Goal: Transaction & Acquisition: Book appointment/travel/reservation

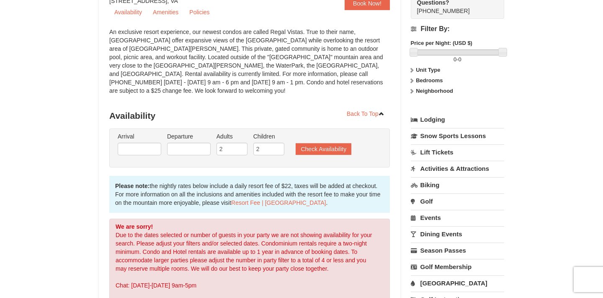
scroll to position [92, 0]
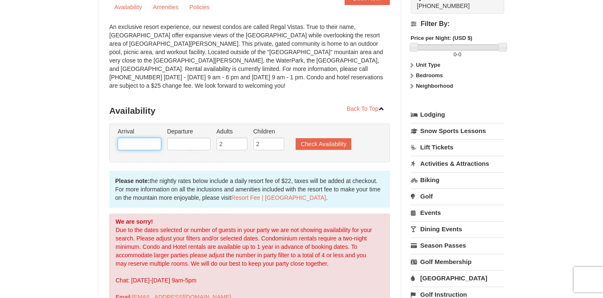
click at [147, 137] on input "text" at bounding box center [140, 143] width 44 height 13
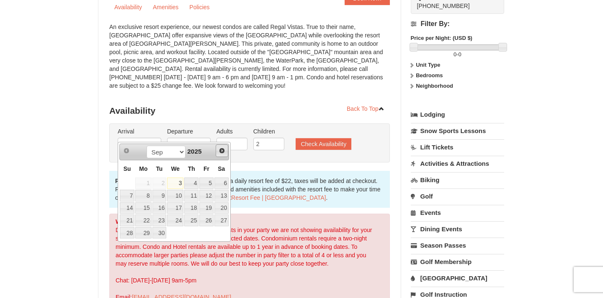
click at [224, 149] on span "Next" at bounding box center [222, 150] width 7 height 7
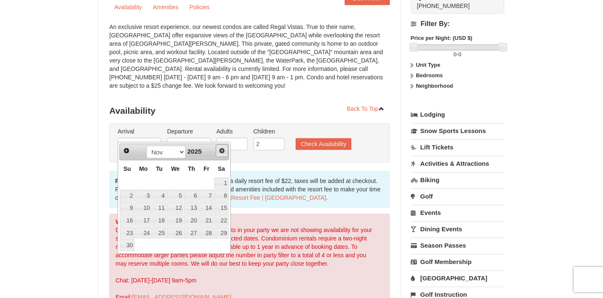
click at [223, 151] on span "Next" at bounding box center [222, 150] width 7 height 7
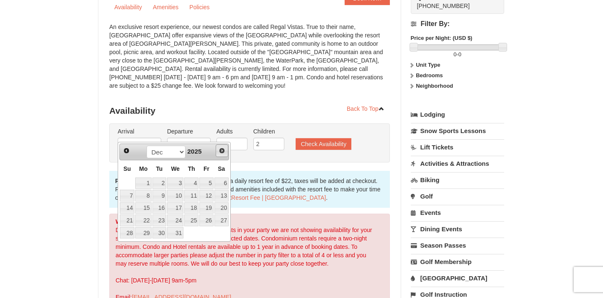
click at [223, 152] on span "Next" at bounding box center [222, 150] width 7 height 7
click at [142, 197] on link "5" at bounding box center [143, 195] width 16 height 12
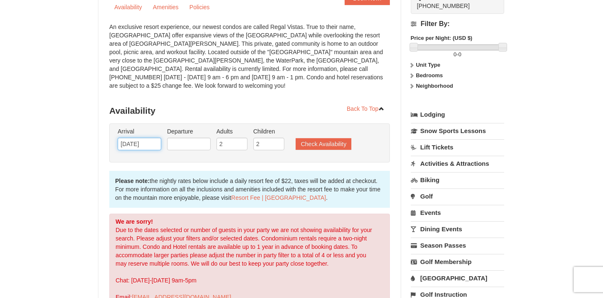
click at [152, 137] on input "01/05/2026" at bounding box center [140, 143] width 44 height 13
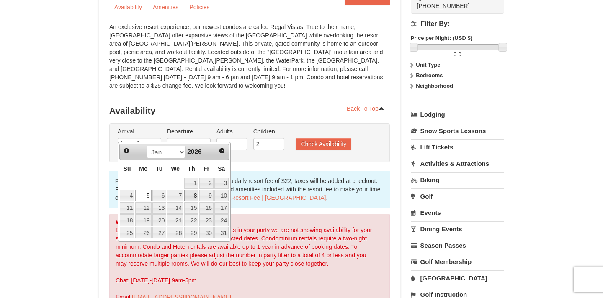
click at [193, 197] on link "8" at bounding box center [191, 195] width 14 height 12
type input "[DATE]"
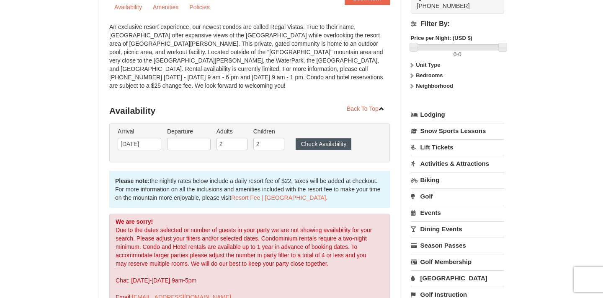
click at [329, 138] on button "Check Availability" at bounding box center [324, 144] width 56 height 12
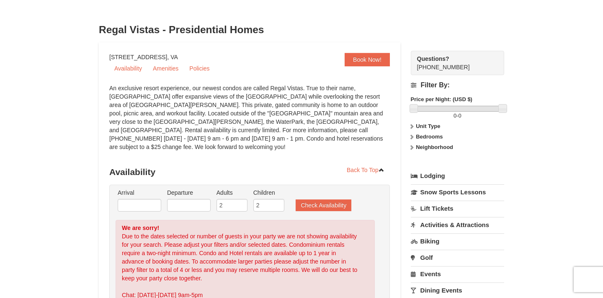
scroll to position [28, 0]
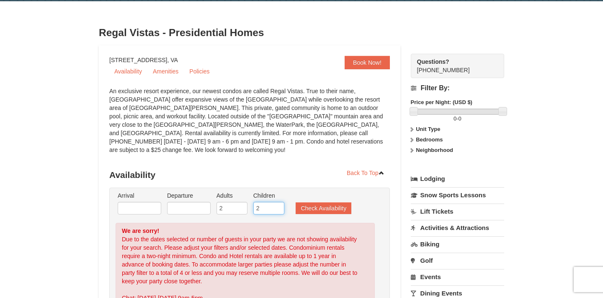
type input "3"
click at [278, 202] on input "3" at bounding box center [269, 208] width 31 height 13
click at [265, 202] on input "3" at bounding box center [269, 208] width 31 height 13
click at [308, 202] on button "Check Availability" at bounding box center [324, 208] width 56 height 12
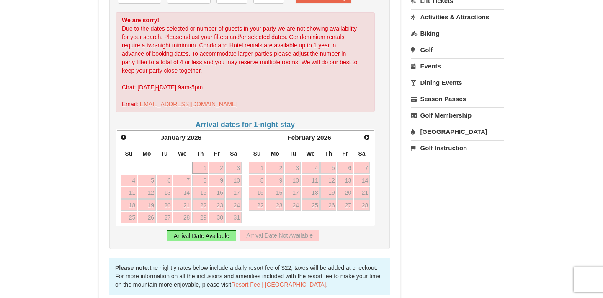
scroll to position [243, 0]
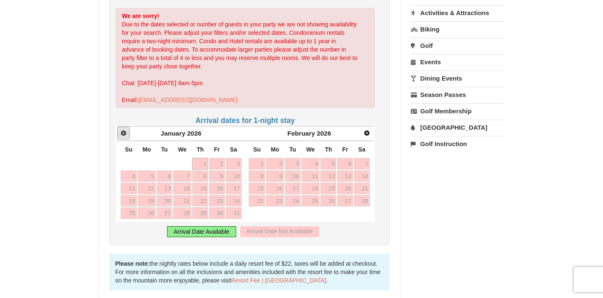
click at [124, 129] on span "Prev" at bounding box center [123, 132] width 7 height 7
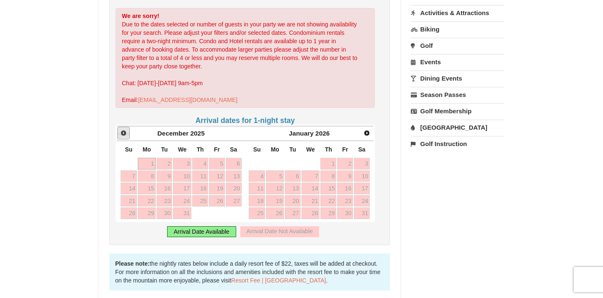
click at [124, 129] on span "Prev" at bounding box center [123, 132] width 7 height 7
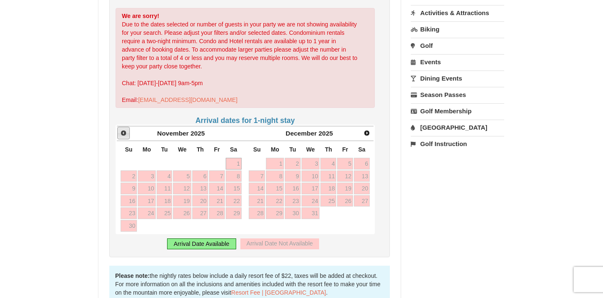
click at [124, 129] on span "Prev" at bounding box center [123, 132] width 7 height 7
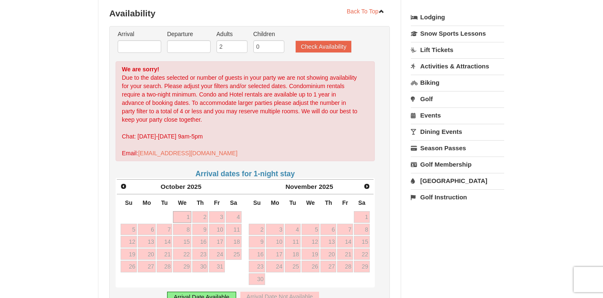
scroll to position [181, 0]
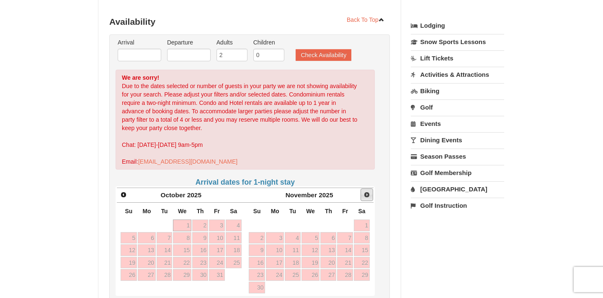
click at [368, 191] on span "Next" at bounding box center [367, 194] width 7 height 7
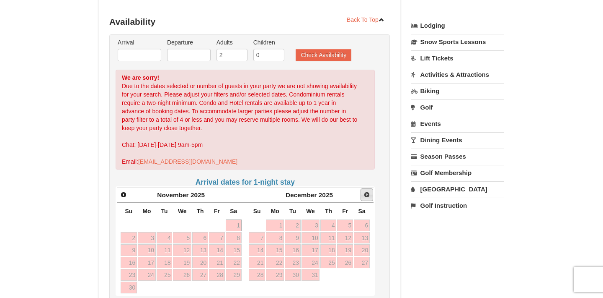
click at [368, 191] on span "Next" at bounding box center [367, 194] width 7 height 7
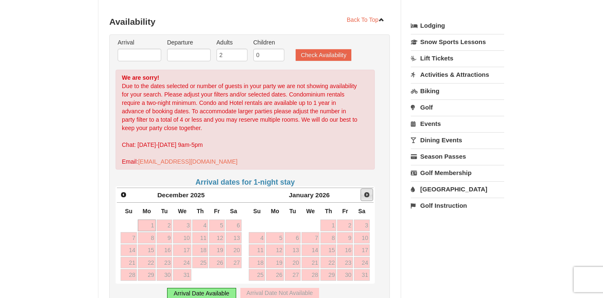
click at [368, 191] on span "Next" at bounding box center [367, 194] width 7 height 7
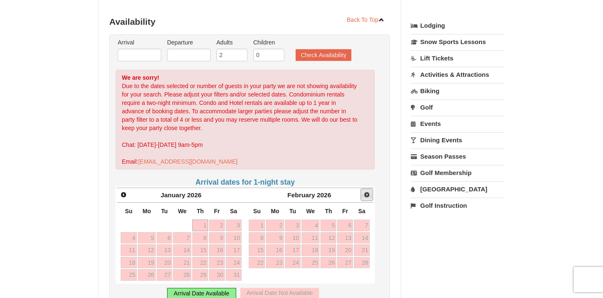
click at [368, 191] on span "Next" at bounding box center [367, 194] width 7 height 7
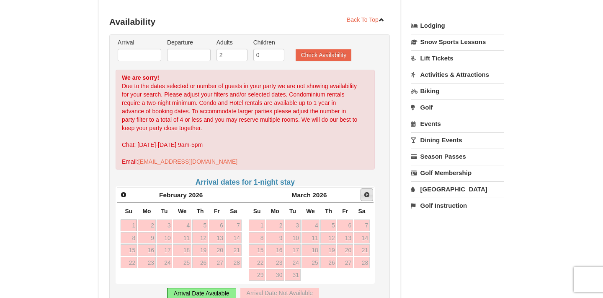
click at [368, 191] on span "Next" at bounding box center [367, 194] width 7 height 7
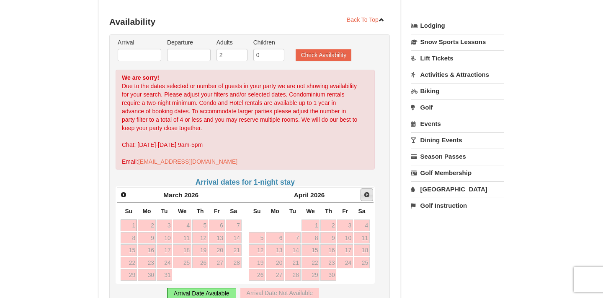
click at [368, 191] on span "Next" at bounding box center [367, 194] width 7 height 7
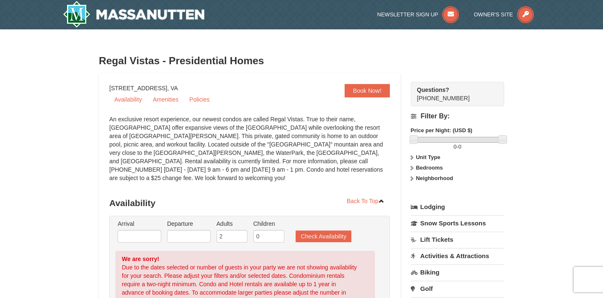
scroll to position [0, 0]
